Goal: Task Accomplishment & Management: Complete application form

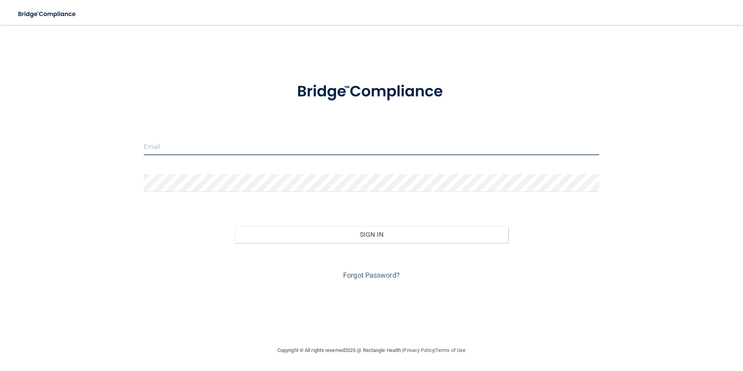
click at [165, 143] on input "email" at bounding box center [372, 146] width 456 height 17
type input "[EMAIL_ADDRESS][DOMAIN_NAME]"
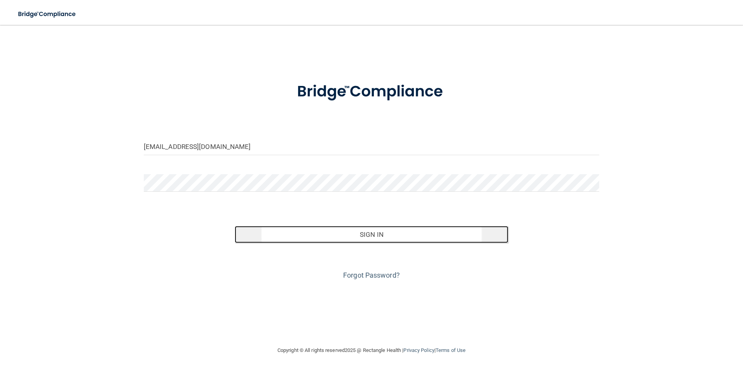
click at [384, 236] on button "Sign In" at bounding box center [372, 234] width 274 height 17
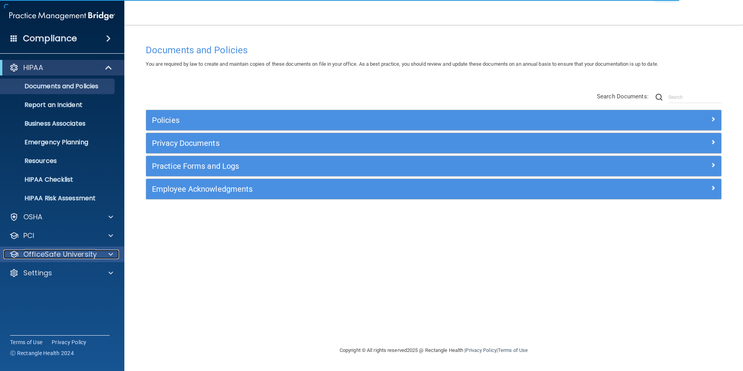
click at [43, 251] on p "OfficeSafe University" at bounding box center [59, 253] width 73 height 9
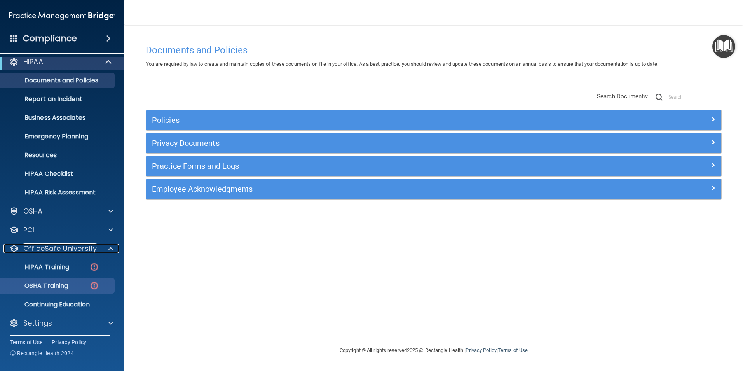
scroll to position [8, 0]
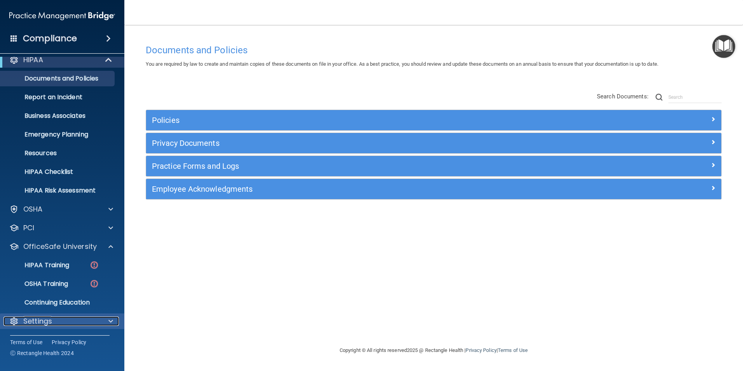
click at [47, 319] on p "Settings" at bounding box center [37, 320] width 29 height 9
click at [89, 321] on div "Settings" at bounding box center [51, 320] width 96 height 9
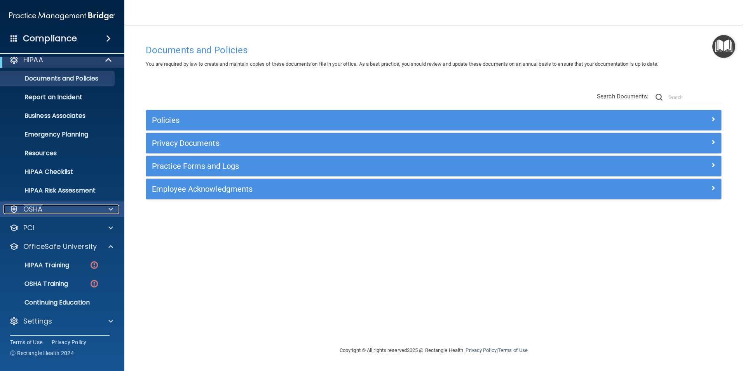
click at [109, 207] on span at bounding box center [110, 208] width 5 height 9
click at [110, 207] on span at bounding box center [110, 208] width 5 height 9
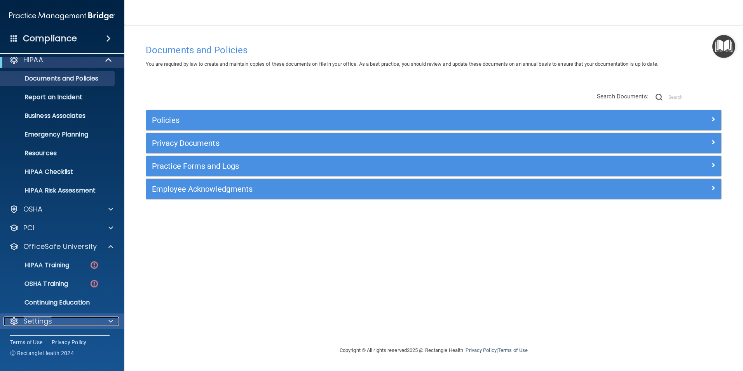
click at [45, 325] on p "Settings" at bounding box center [37, 320] width 29 height 9
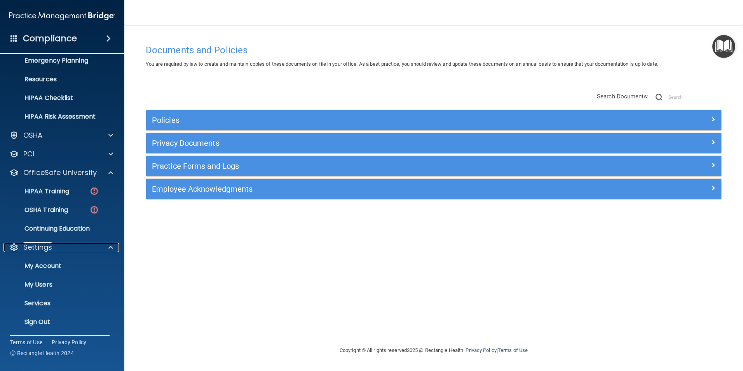
scroll to position [82, 0]
click at [31, 283] on p "My Users" at bounding box center [58, 284] width 106 height 8
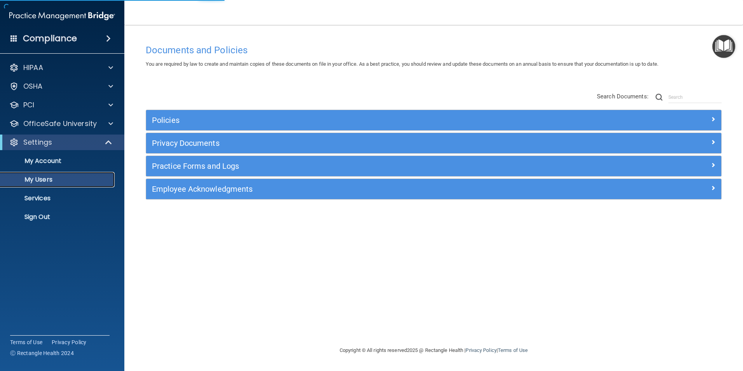
select select "20"
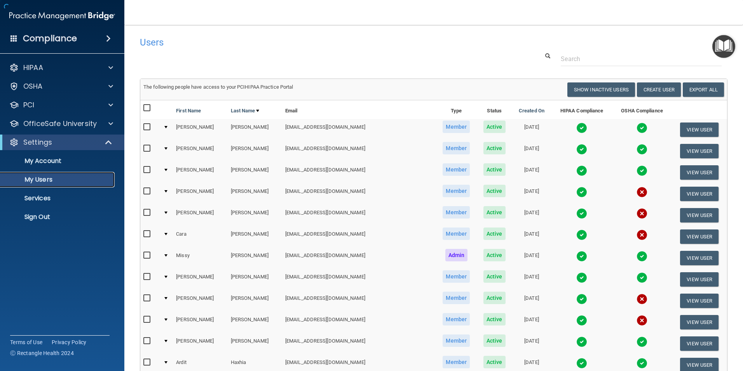
click at [48, 179] on p "My Users" at bounding box center [58, 180] width 106 height 8
click at [646, 89] on button "Create User" at bounding box center [659, 89] width 44 height 14
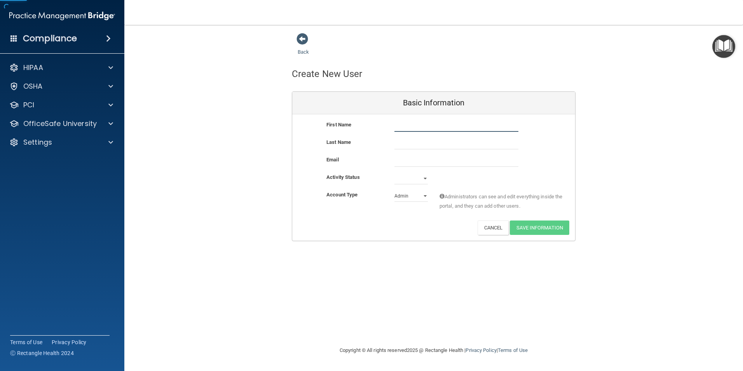
click at [410, 124] on input "text" at bounding box center [456, 126] width 124 height 12
type input "[PERSON_NAME]"
type input "Kosaka"
click at [400, 159] on input "email" at bounding box center [456, 161] width 124 height 12
type input "P"
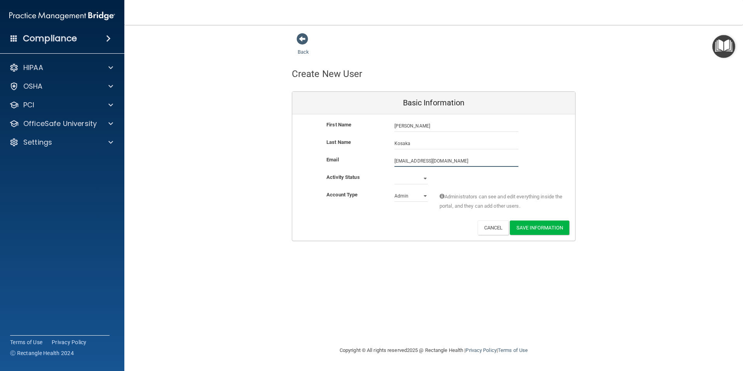
type input "[EMAIL_ADDRESS][DOMAIN_NAME]"
click at [423, 177] on select "Active Inactive" at bounding box center [410, 180] width 33 height 12
select select "active"
click at [394, 173] on select "Active Inactive" at bounding box center [410, 179] width 33 height 12
click at [421, 195] on select "Admin Member" at bounding box center [410, 196] width 33 height 12
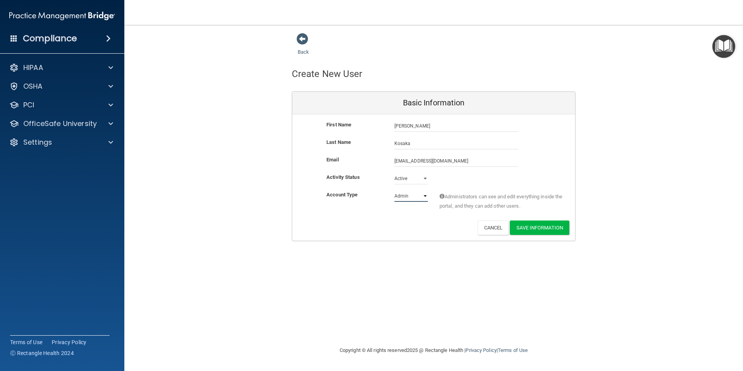
select select "practice_member"
click at [394, 190] on select "Admin Member" at bounding box center [410, 196] width 33 height 12
click at [532, 228] on button "Save Information" at bounding box center [539, 227] width 59 height 14
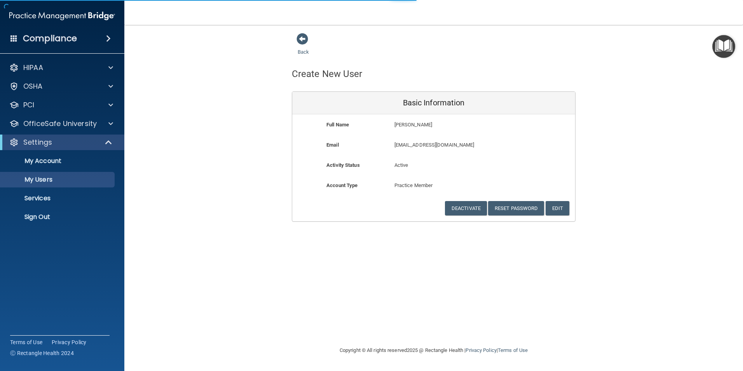
select select "20"
